Goal: Information Seeking & Learning: Understand process/instructions

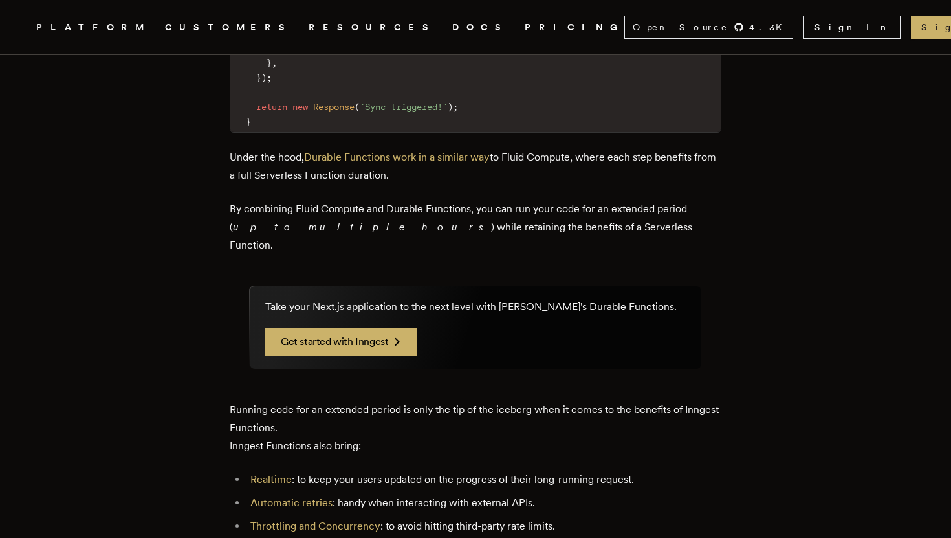
scroll to position [2422, 0]
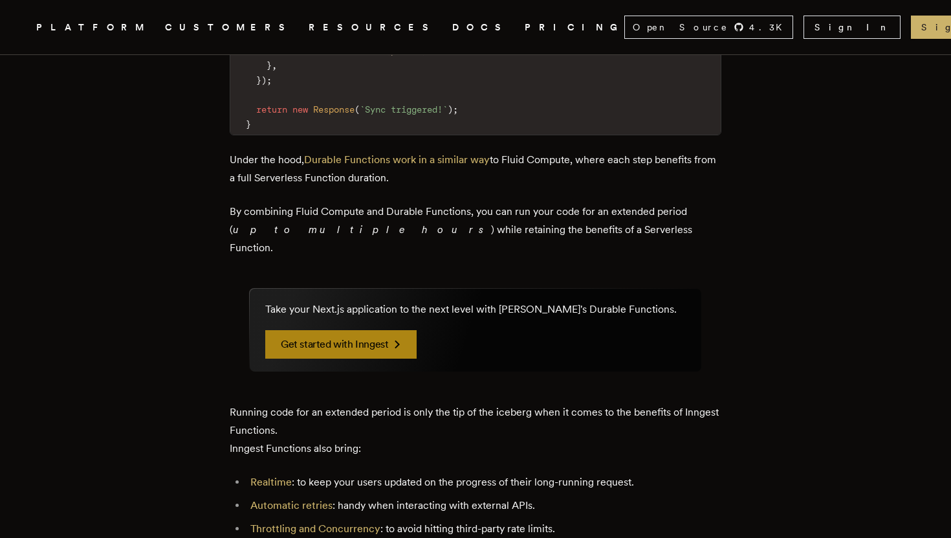
click at [388, 330] on link "Get started with Inngest" at bounding box center [340, 344] width 151 height 28
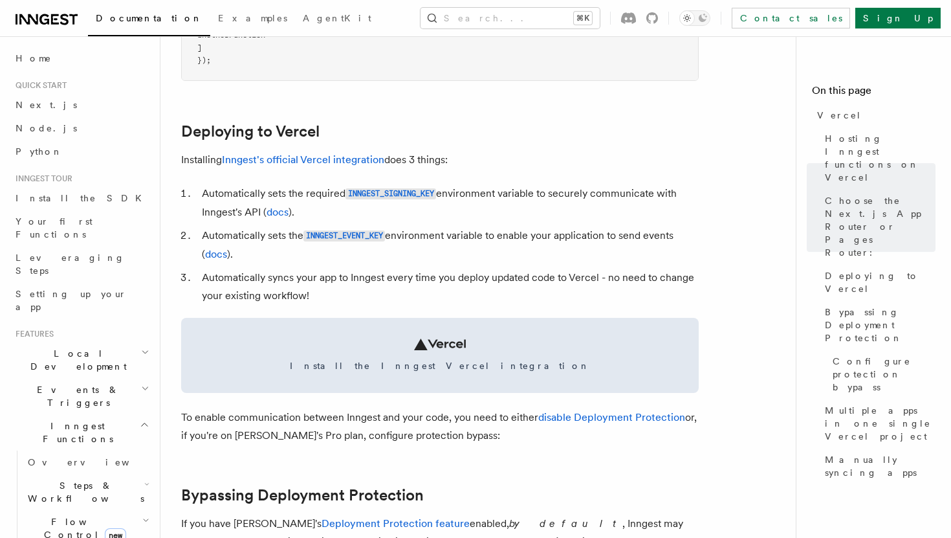
scroll to position [538, 0]
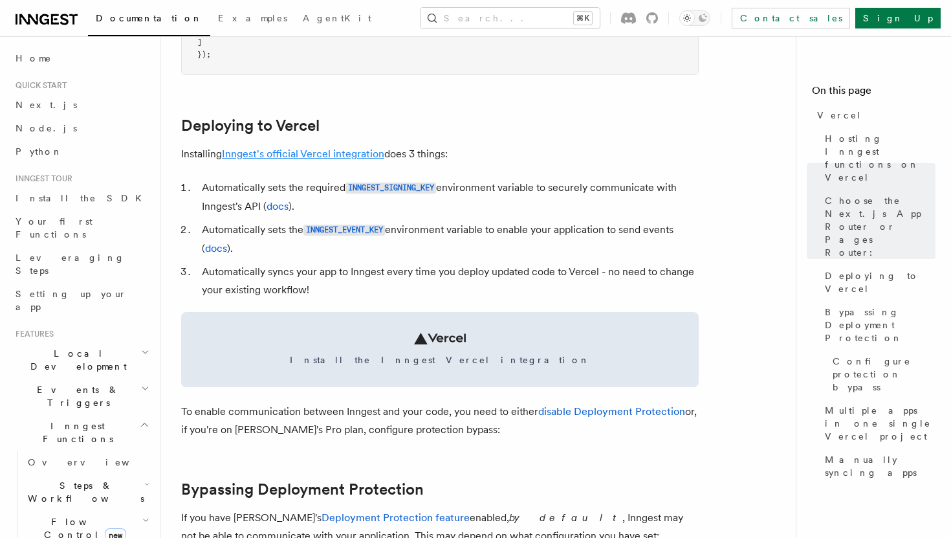
click at [272, 155] on link "Inngest's official Vercel integration" at bounding box center [303, 154] width 162 height 12
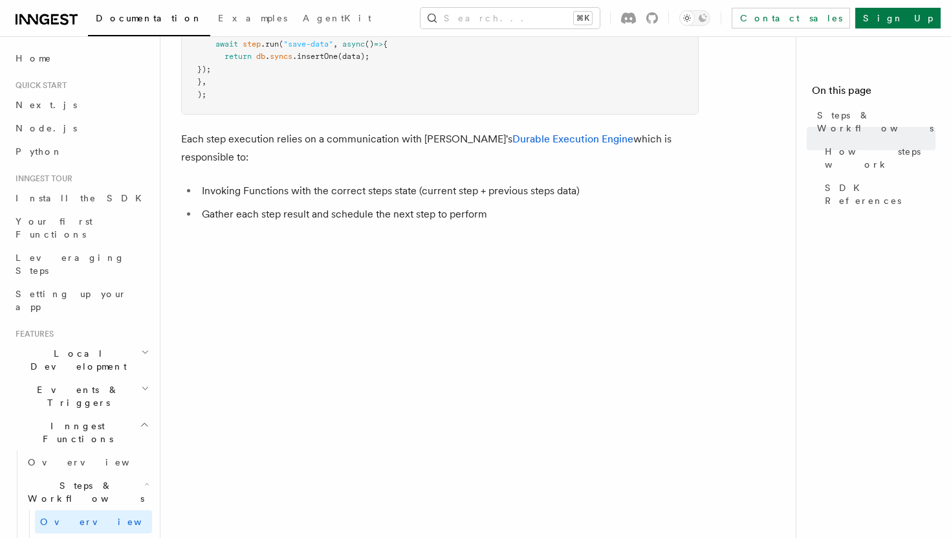
scroll to position [822, 0]
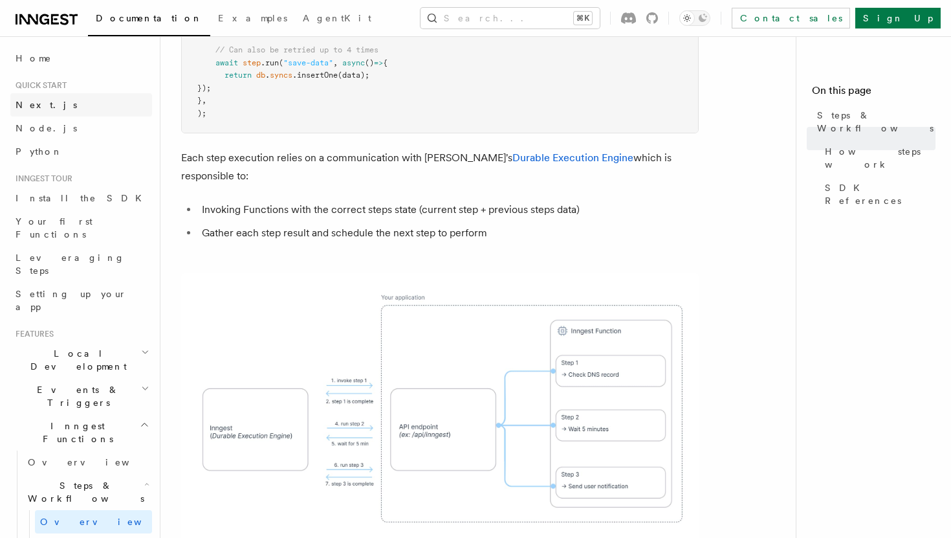
click at [35, 105] on span "Next.js" at bounding box center [46, 105] width 61 height 10
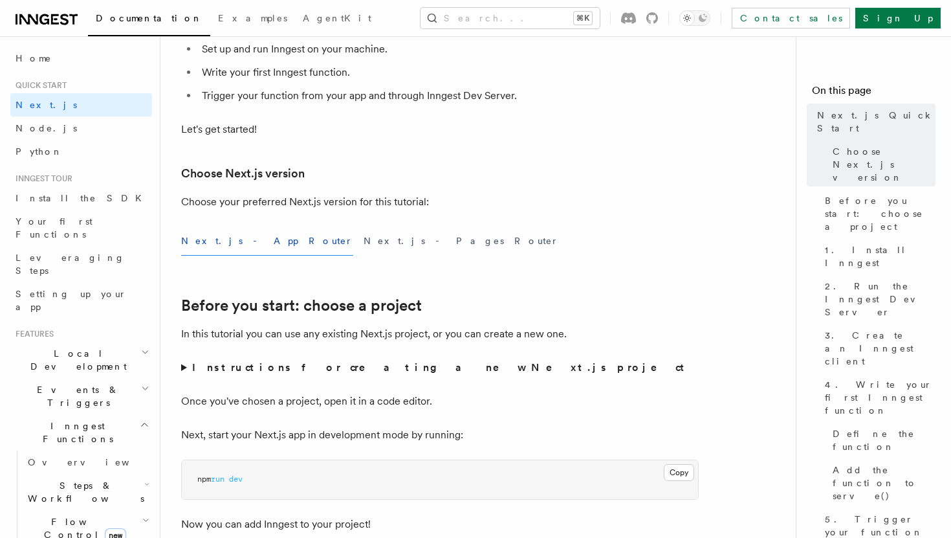
scroll to position [199, 0]
click at [364, 244] on button "Next.js - Pages Router" at bounding box center [461, 239] width 195 height 29
click at [250, 236] on button "Next.js - App Router" at bounding box center [267, 239] width 172 height 29
click at [364, 238] on button "Next.js - Pages Router" at bounding box center [461, 239] width 195 height 29
click at [265, 238] on div "Next.js - App Router Next.js - Pages Router" at bounding box center [440, 239] width 518 height 29
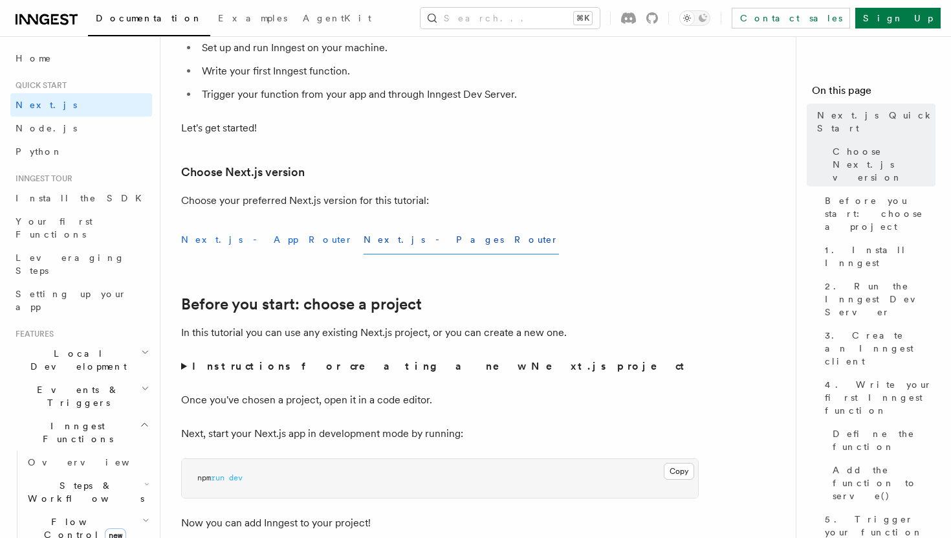
click at [249, 236] on button "Next.js - App Router" at bounding box center [267, 239] width 172 height 29
drag, startPoint x: 178, startPoint y: 233, endPoint x: 266, endPoint y: 238, distance: 88.2
copy button "Next.js - App Router"
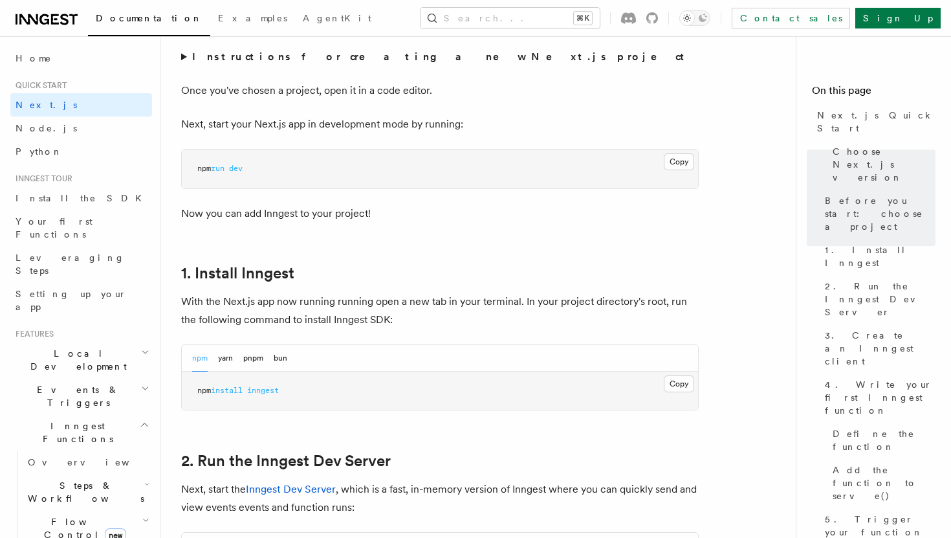
scroll to position [509, 0]
click at [679, 381] on button "Copy Copied" at bounding box center [679, 383] width 30 height 17
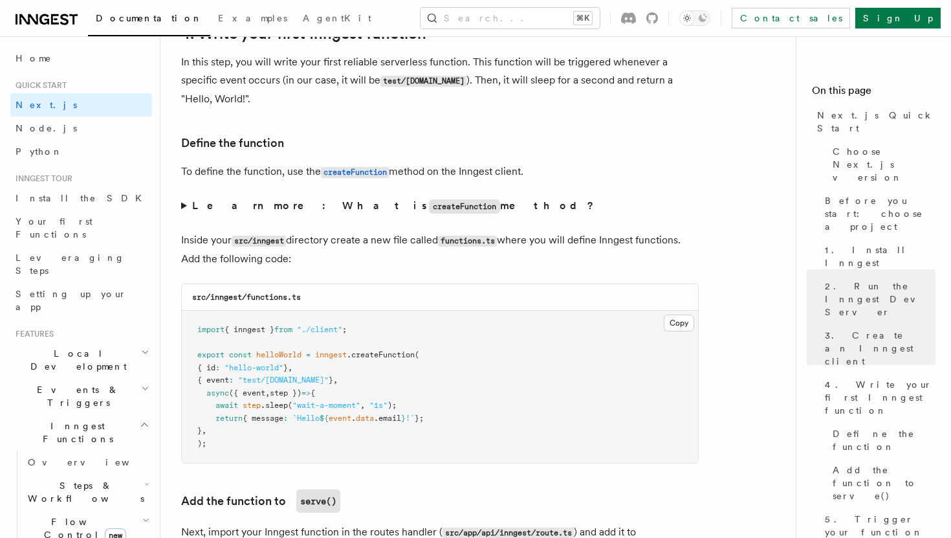
scroll to position [2118, 0]
click at [36, 197] on span "Install the SDK" at bounding box center [83, 198] width 134 height 10
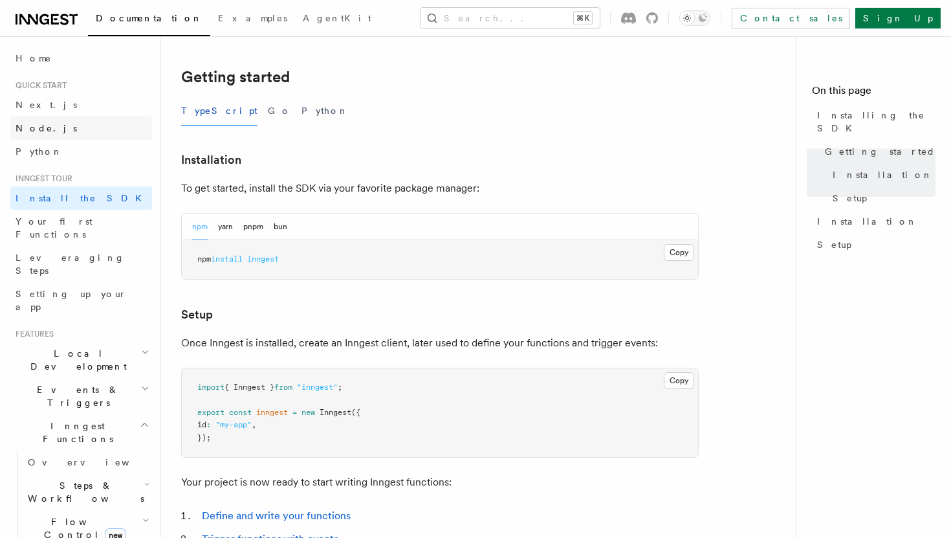
scroll to position [205, 0]
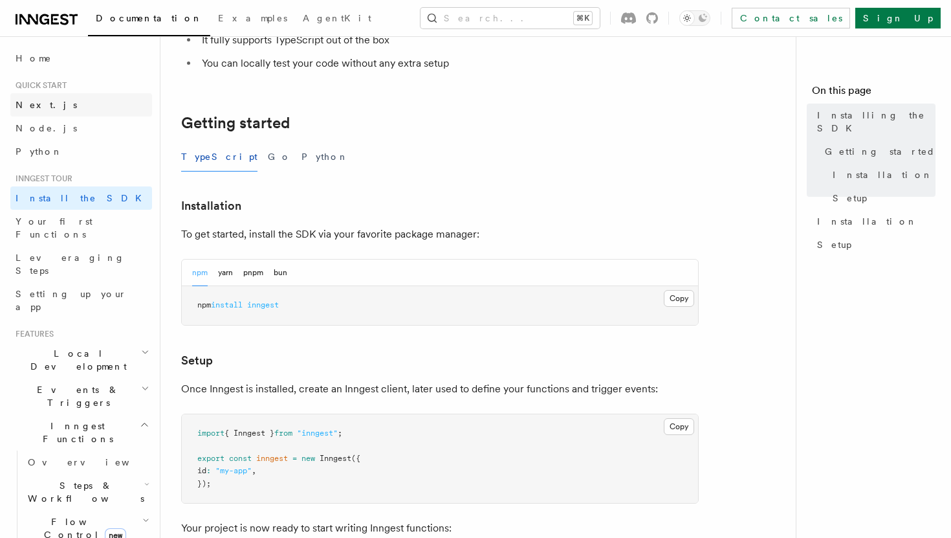
click at [36, 98] on link "Next.js" at bounding box center [81, 104] width 142 height 23
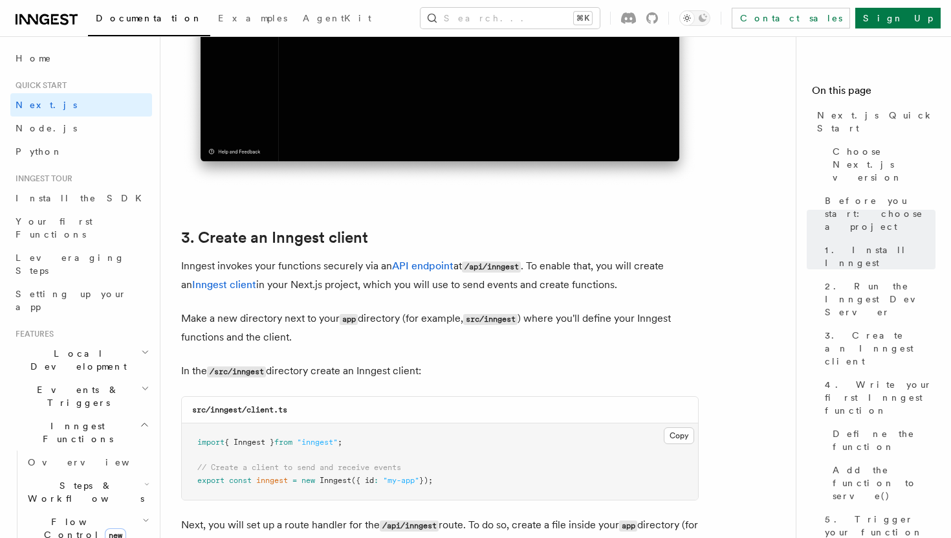
scroll to position [1367, 0]
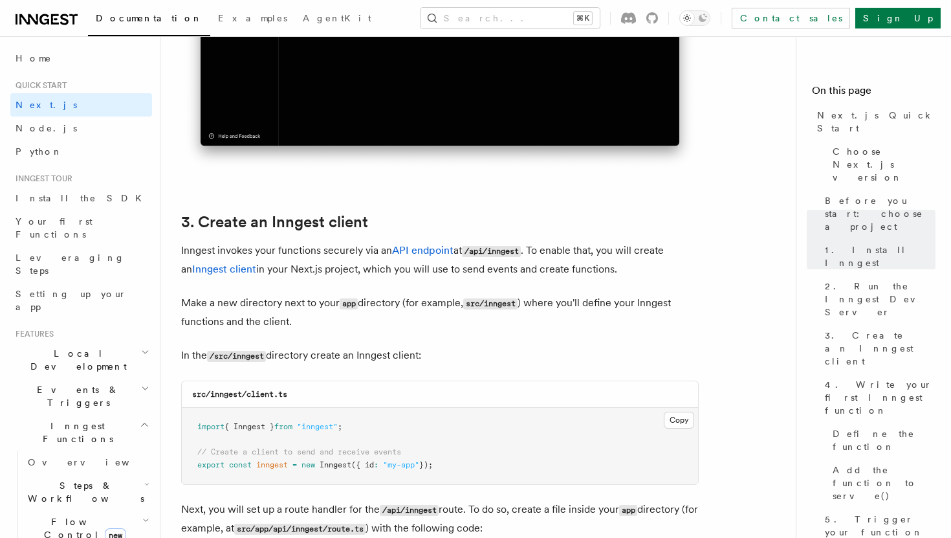
drag, startPoint x: 329, startPoint y: 223, endPoint x: 177, endPoint y: 265, distance: 157.0
click at [160, 223] on icon at bounding box center [160, 223] width 13 height 13
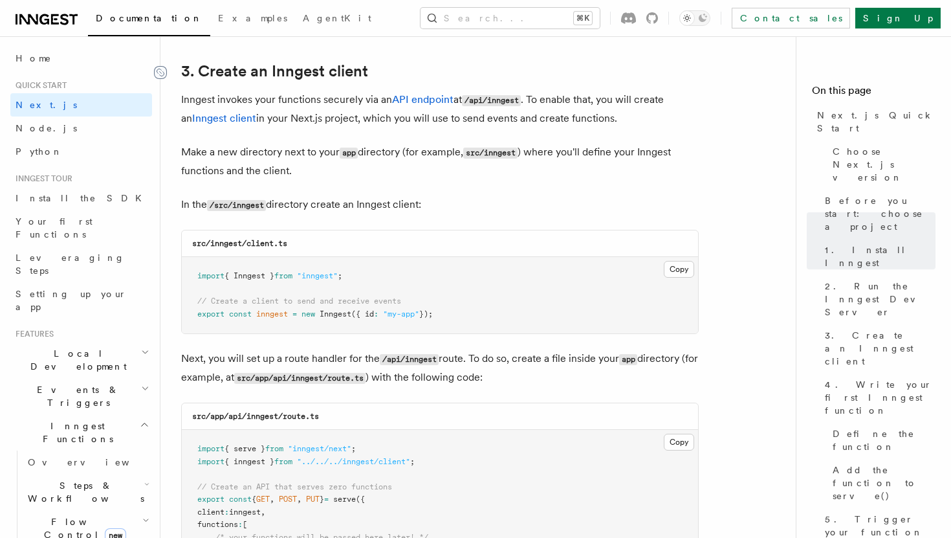
scroll to position [1519, 0]
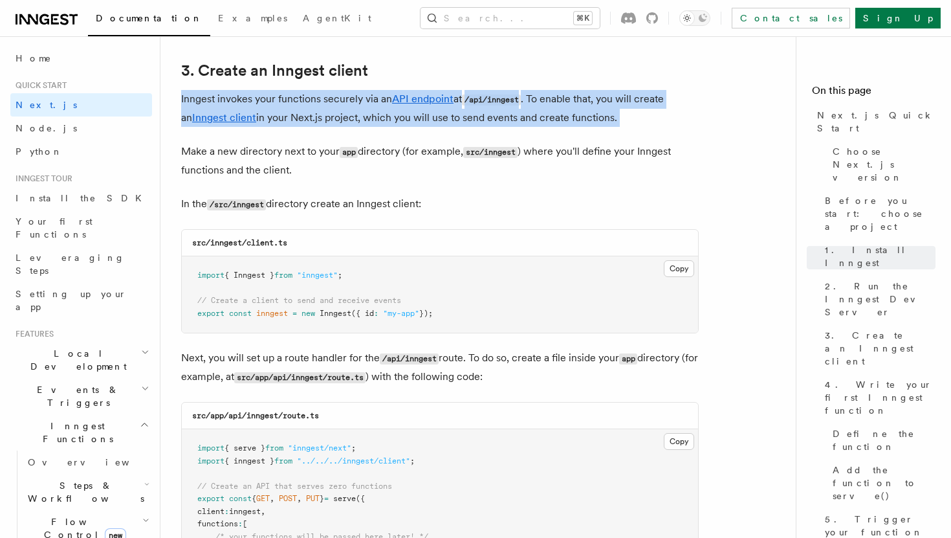
drag, startPoint x: 180, startPoint y: 100, endPoint x: 287, endPoint y: 135, distance: 113.2
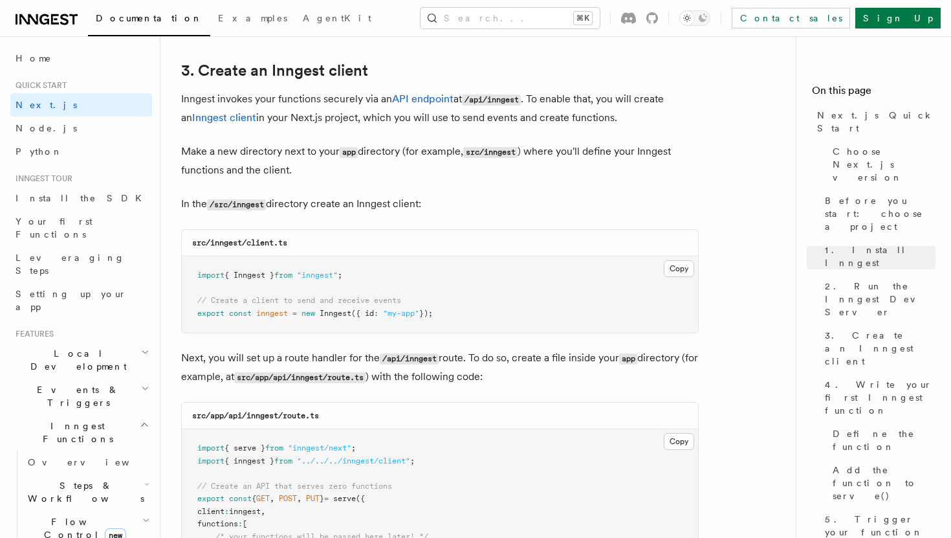
click at [184, 146] on p "Make a new directory next to your app directory (for example, src/inngest ) whe…" at bounding box center [440, 160] width 518 height 37
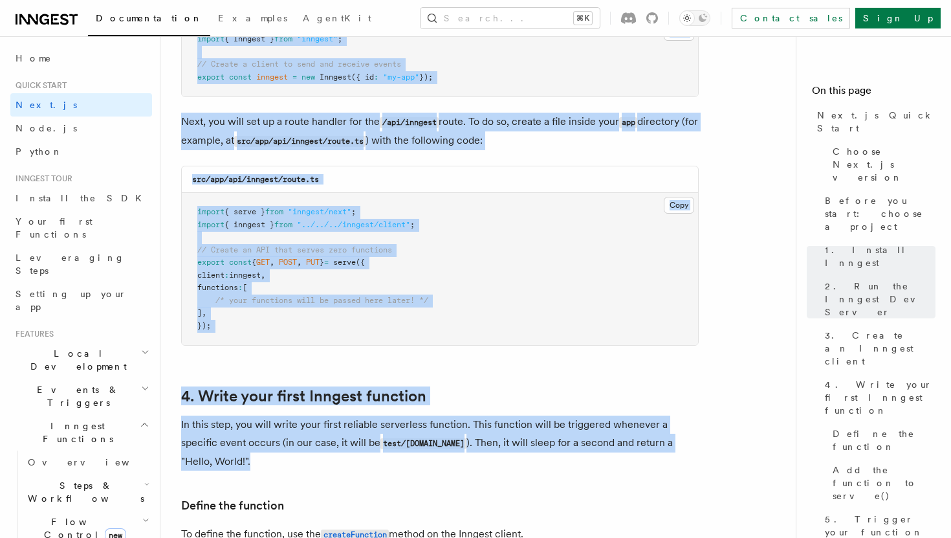
scroll to position [1772, 0]
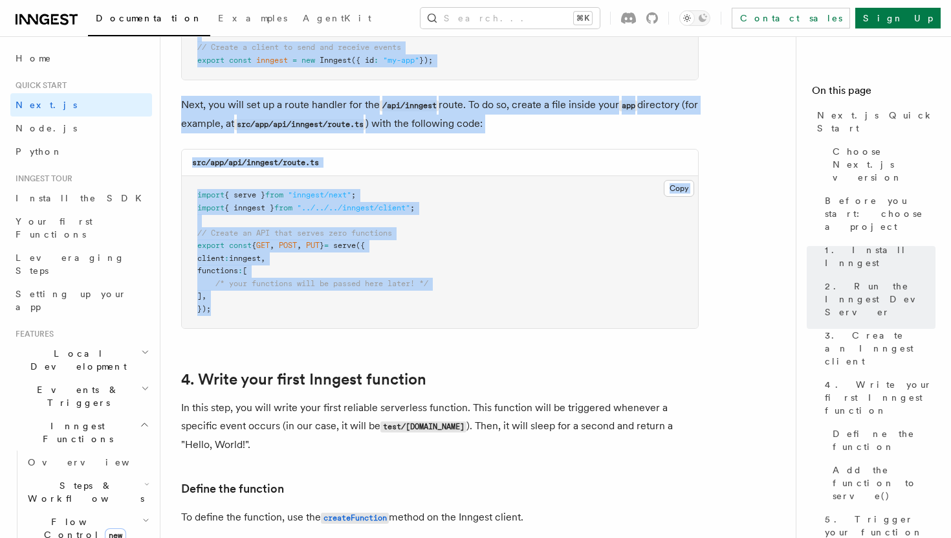
drag, startPoint x: 181, startPoint y: 98, endPoint x: 459, endPoint y: 316, distance: 353.5
copy article "Inngest invokes your functions securely via an API endpoint at /api/inngest . T…"
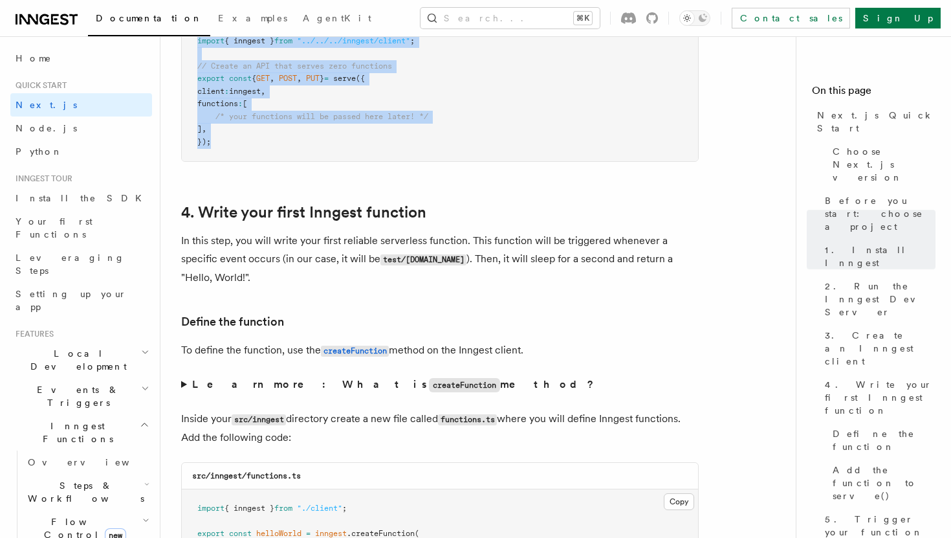
scroll to position [1982, 0]
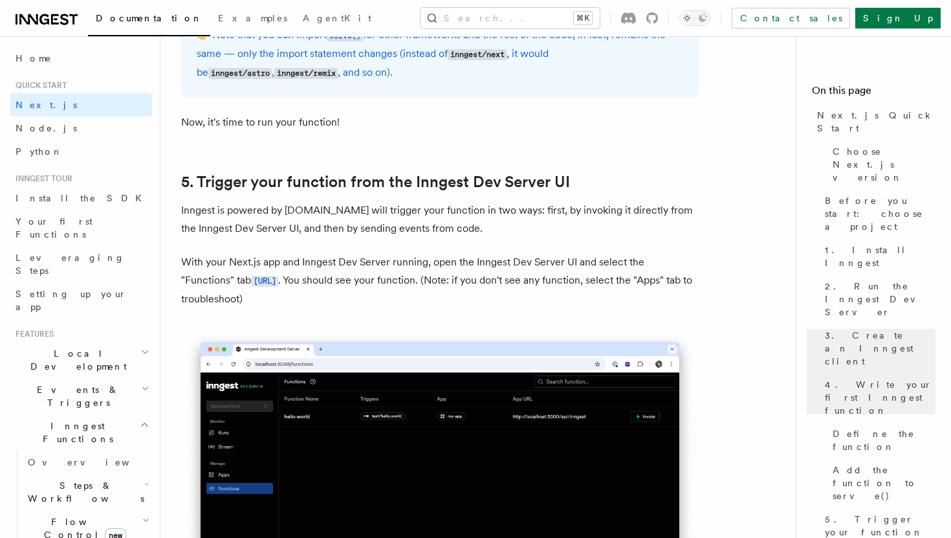
scroll to position [2883, 0]
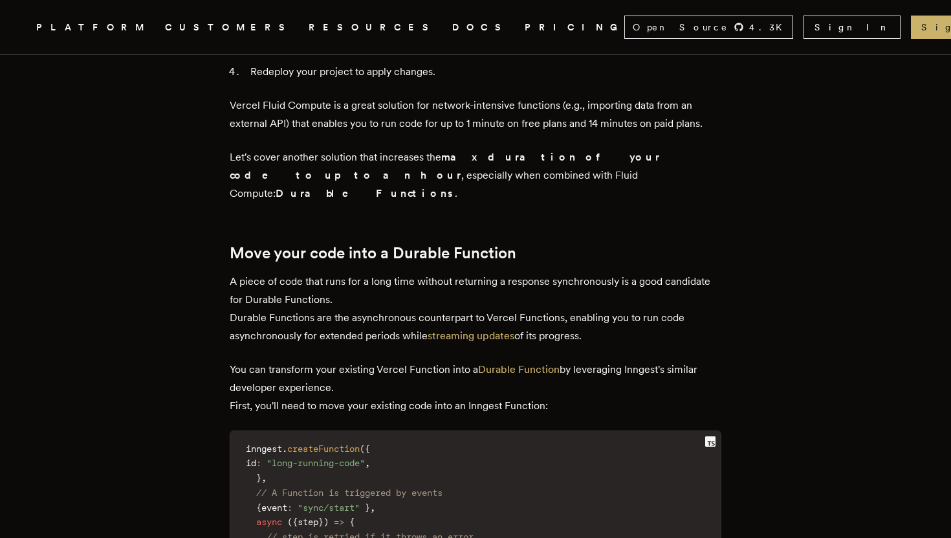
scroll to position [1591, 0]
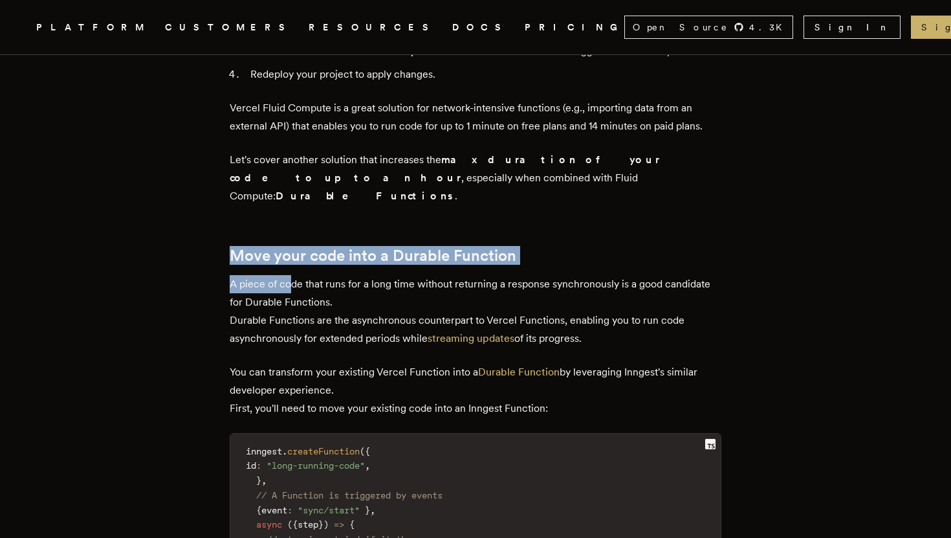
drag, startPoint x: 234, startPoint y: 168, endPoint x: 294, endPoint y: 190, distance: 64.1
click at [294, 190] on main "How to solve Next.js timeouts Solving Next.js timeout issues isn't only about i…" at bounding box center [476, 358] width 518 height 3788
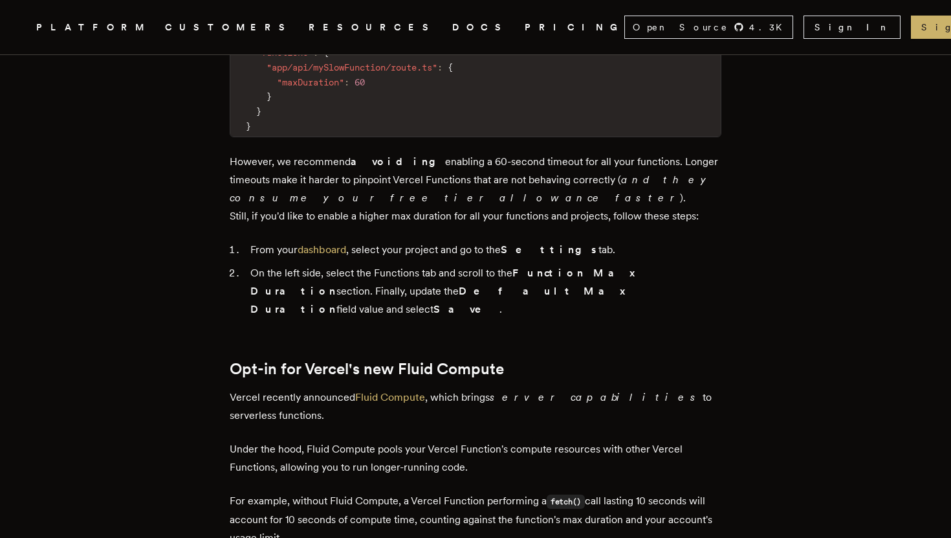
scroll to position [846, 0]
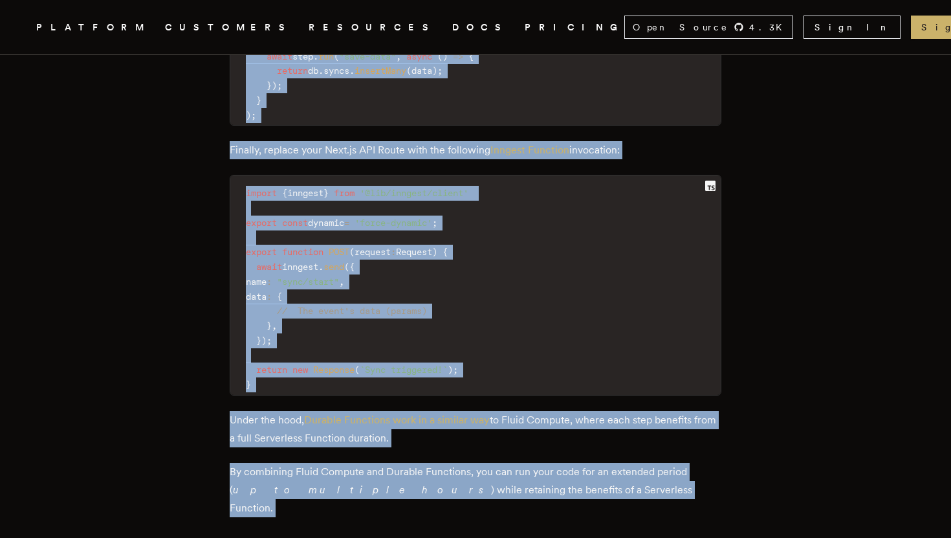
scroll to position [2173, 0]
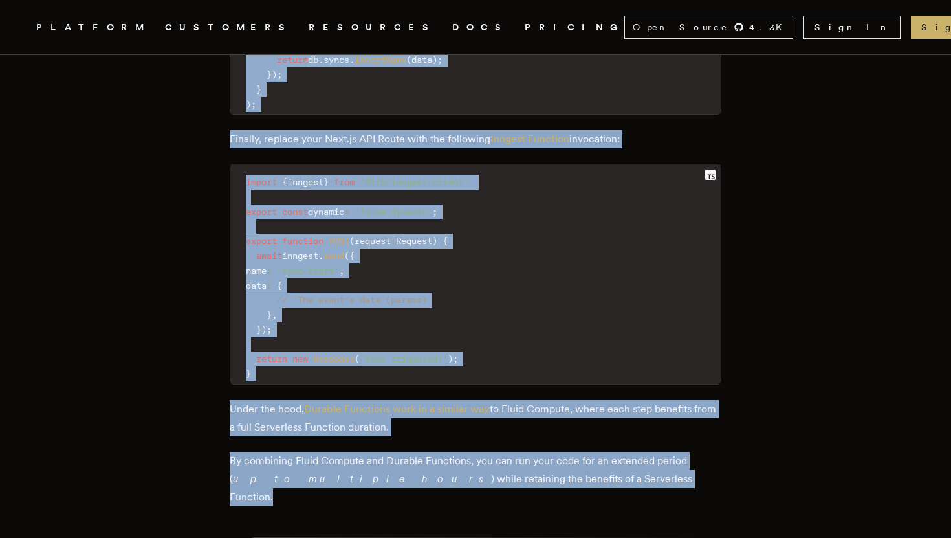
drag, startPoint x: 229, startPoint y: 357, endPoint x: 593, endPoint y: 401, distance: 366.4
copy div "Move your code into a Durable Function A piece of code that runs for a long tim…"
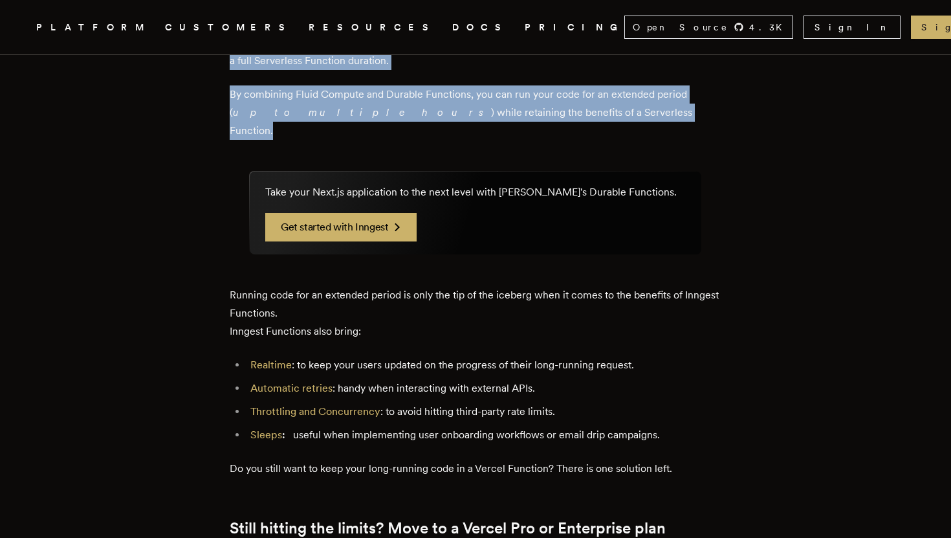
scroll to position [2538, 0]
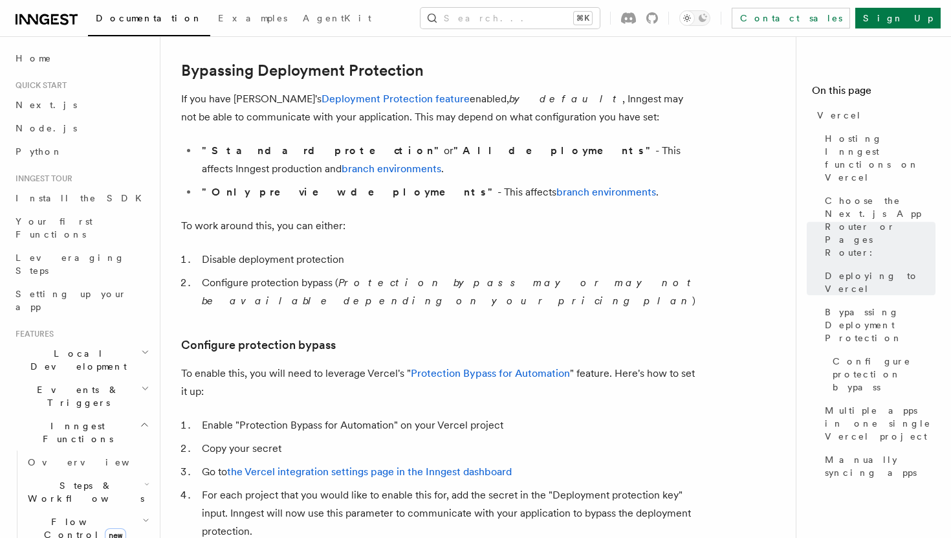
scroll to position [922, 0]
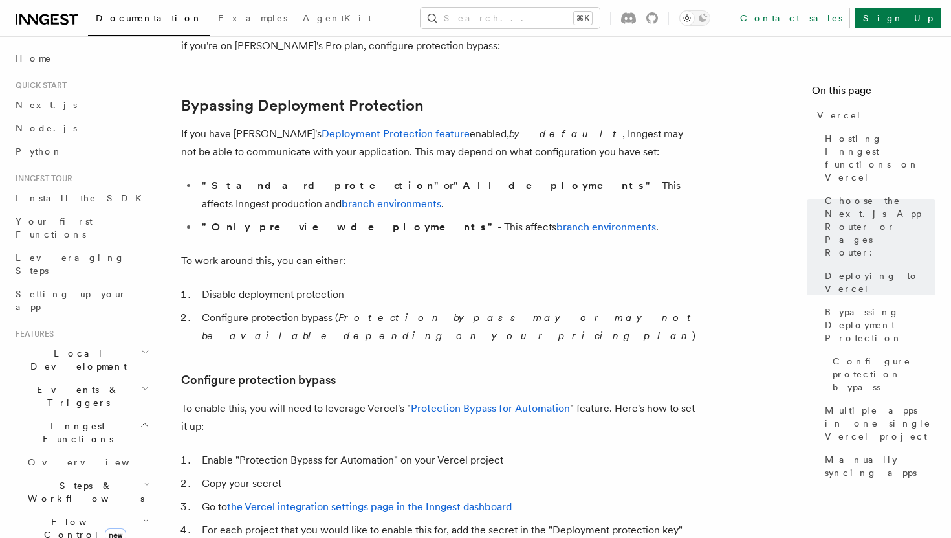
drag, startPoint x: 407, startPoint y: 371, endPoint x: 562, endPoint y: 421, distance: 162.7
click at [562, 421] on article "Platform Deployment Cloud Providers Setup Vercel Inngest enables you to host yo…" at bounding box center [483, 483] width 604 height 2696
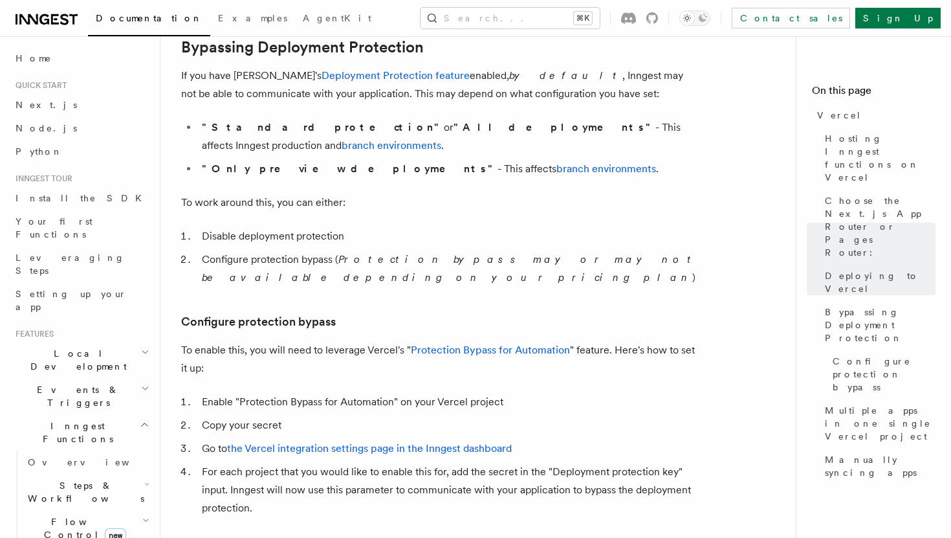
scroll to position [984, 0]
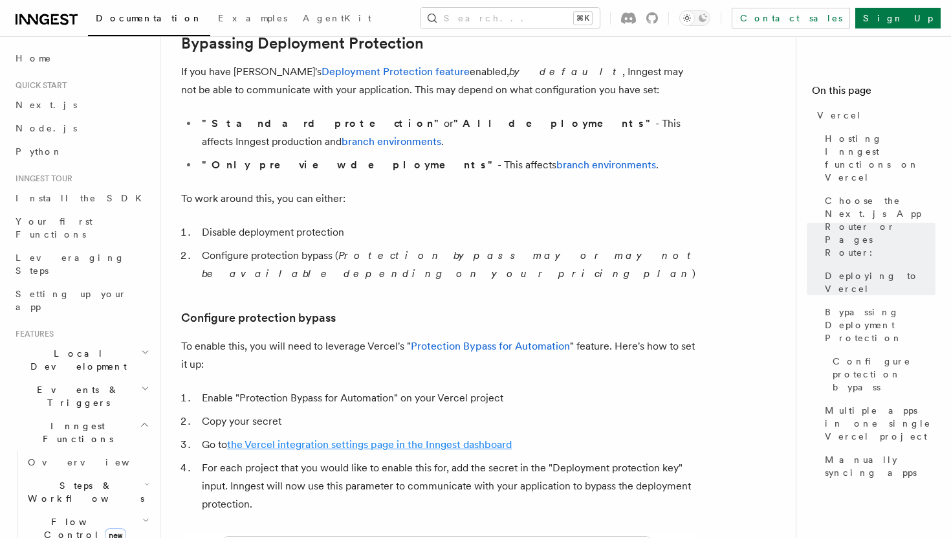
click at [403, 438] on link "the Vercel integration settings page in the Inngest dashboard" at bounding box center [369, 444] width 285 height 12
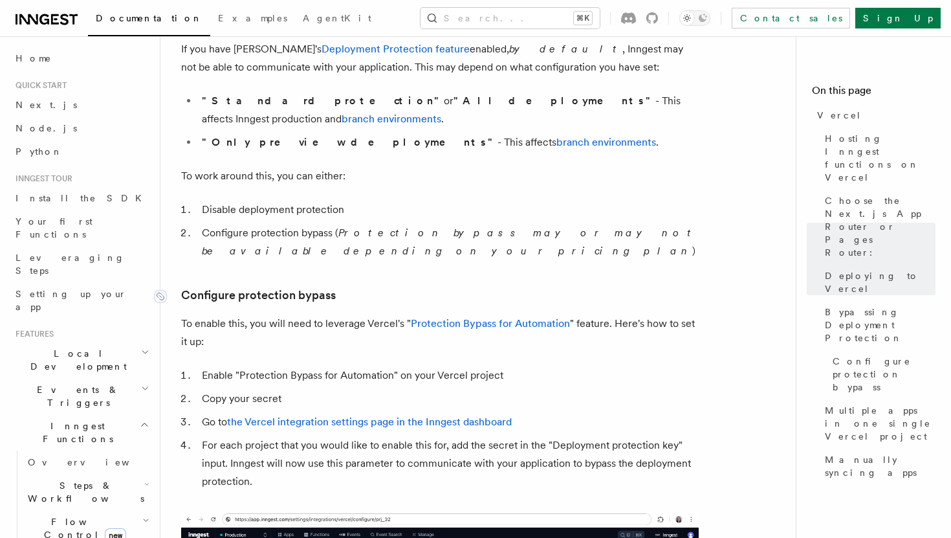
scroll to position [1008, 0]
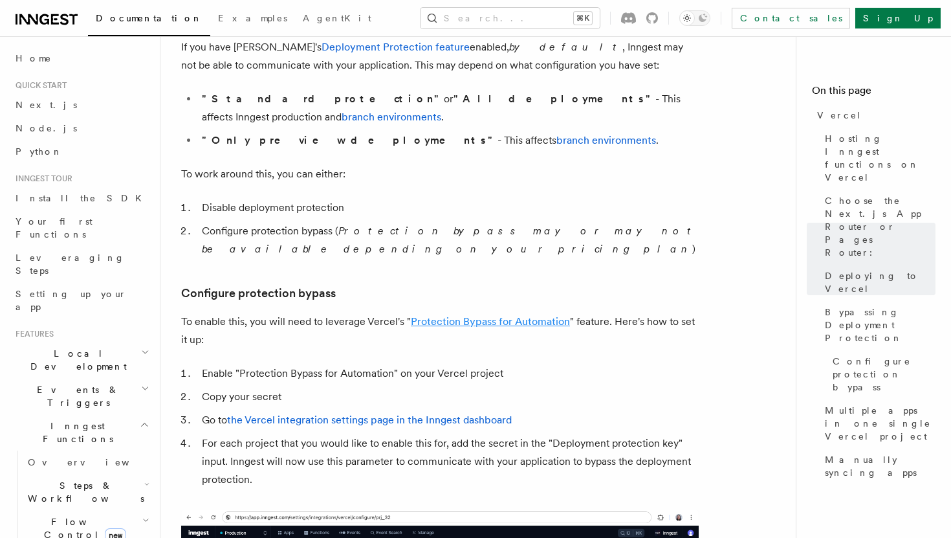
click at [445, 315] on link "Protection Bypass for Automation" at bounding box center [490, 321] width 159 height 12
